Goal: Task Accomplishment & Management: Manage account settings

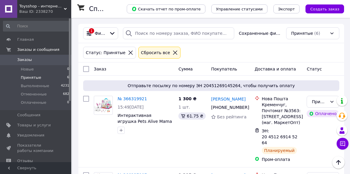
scroll to position [326, 0]
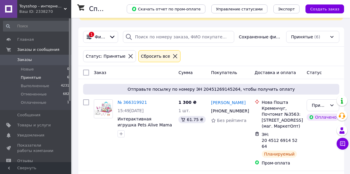
scroll to position [81, 0]
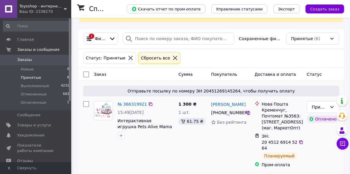
scroll to position [108, 0]
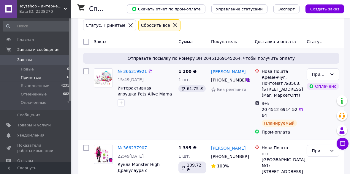
scroll to position [81, 0]
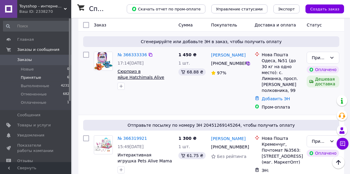
scroll to position [81, 0]
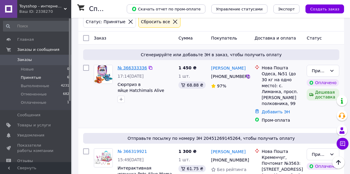
click at [131, 67] on link "№ 366333336" at bounding box center [132, 67] width 29 height 5
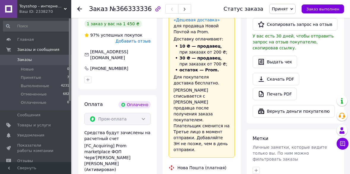
scroll to position [351, 0]
click at [27, 77] on span "Принятые" at bounding box center [31, 77] width 20 height 5
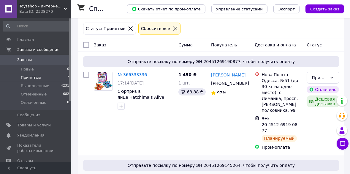
scroll to position [81, 0]
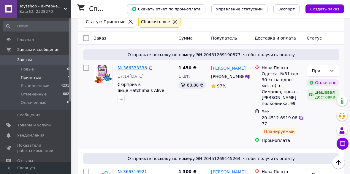
click at [126, 67] on link "№ 366333336" at bounding box center [132, 67] width 29 height 5
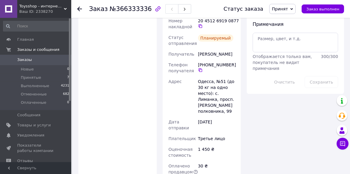
scroll to position [513, 0]
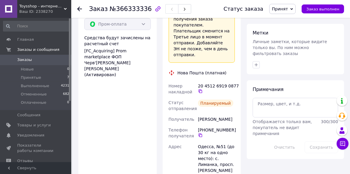
scroll to position [432, 0]
